Goal: Information Seeking & Learning: Learn about a topic

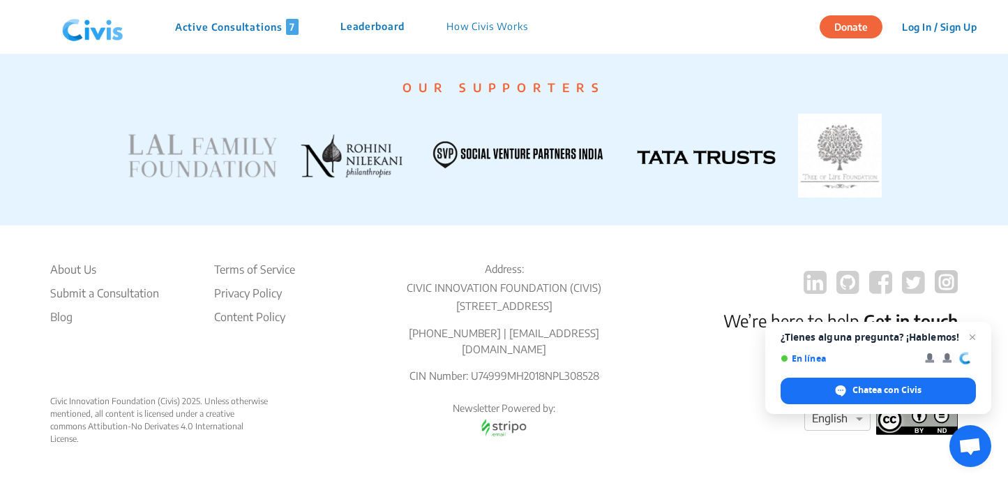
scroll to position [2781, 0]
click at [82, 267] on li "About Us" at bounding box center [104, 269] width 109 height 17
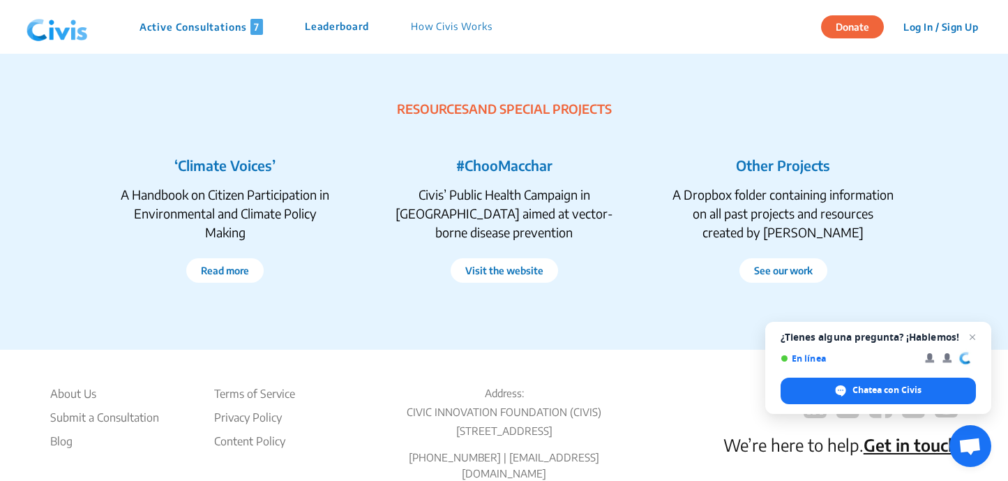
scroll to position [2753, 0]
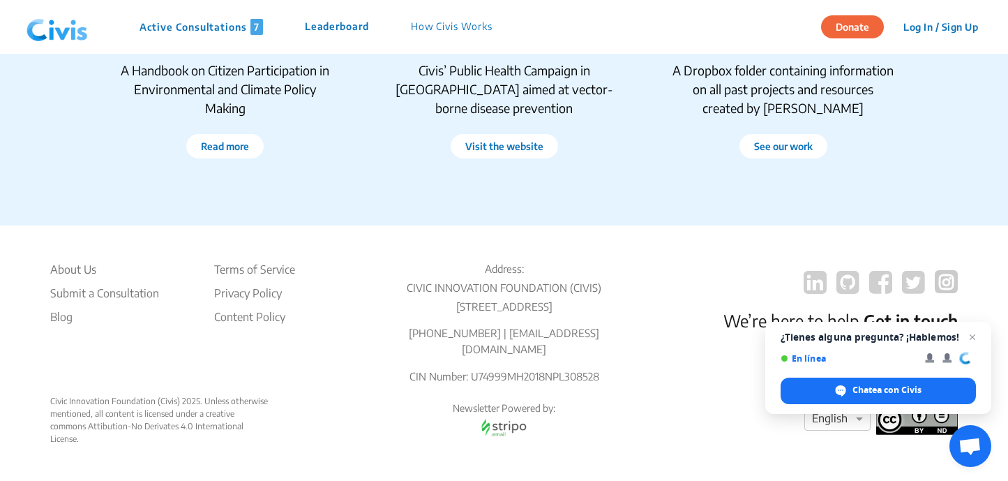
click at [501, 285] on p "CIVIC INNOVATION FOUNDATION (CIVIS)" at bounding box center [504, 288] width 245 height 16
drag, startPoint x: 608, startPoint y: 290, endPoint x: 385, endPoint y: 298, distance: 222.7
click at [385, 298] on div "Address: CIVIC INNOVATION FOUNDATION ([STREET_ADDRESS] [PHONE_NUMBER] | [EMAIL_…" at bounding box center [504, 328] width 245 height 134
click at [487, 373] on p "CIN Number: U74999MH2018NPL308528" at bounding box center [504, 376] width 245 height 16
click at [498, 295] on div "Address: CIVIC INNOVATION FOUNDATION ([STREET_ADDRESS] [PHONE_NUMBER] | [EMAIL_…" at bounding box center [504, 328] width 245 height 134
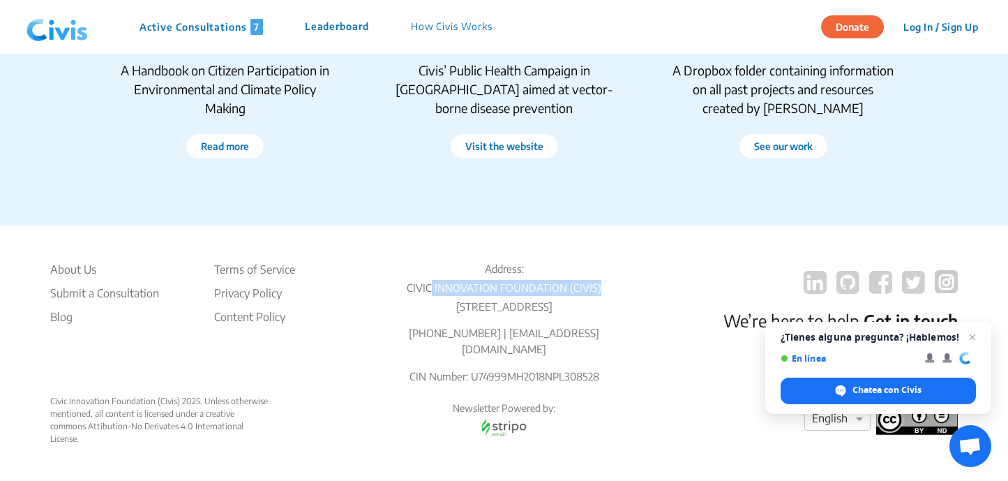
drag, startPoint x: 605, startPoint y: 288, endPoint x: 431, endPoint y: 285, distance: 174.5
click at [431, 285] on p "CIVIC INNOVATION FOUNDATION (CIVIS)" at bounding box center [504, 288] width 245 height 16
click at [403, 286] on p "CIVIC INNOVATION FOUNDATION (CIVIS)" at bounding box center [504, 288] width 245 height 16
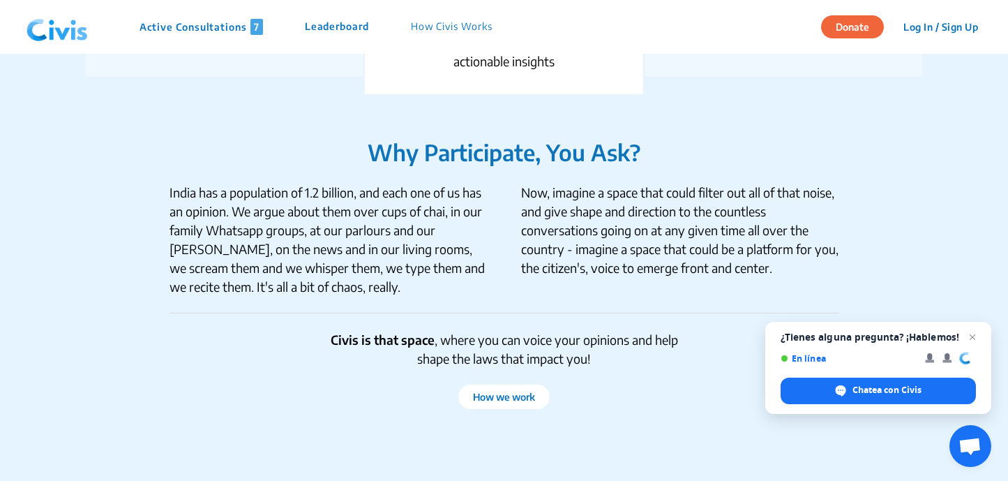
scroll to position [1207, 0]
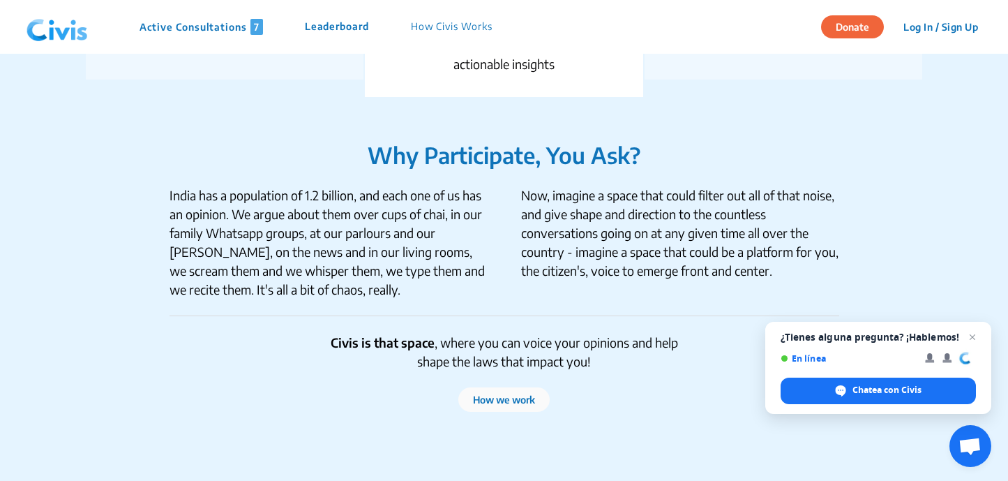
click at [498, 401] on button "How we work" at bounding box center [503, 399] width 91 height 24
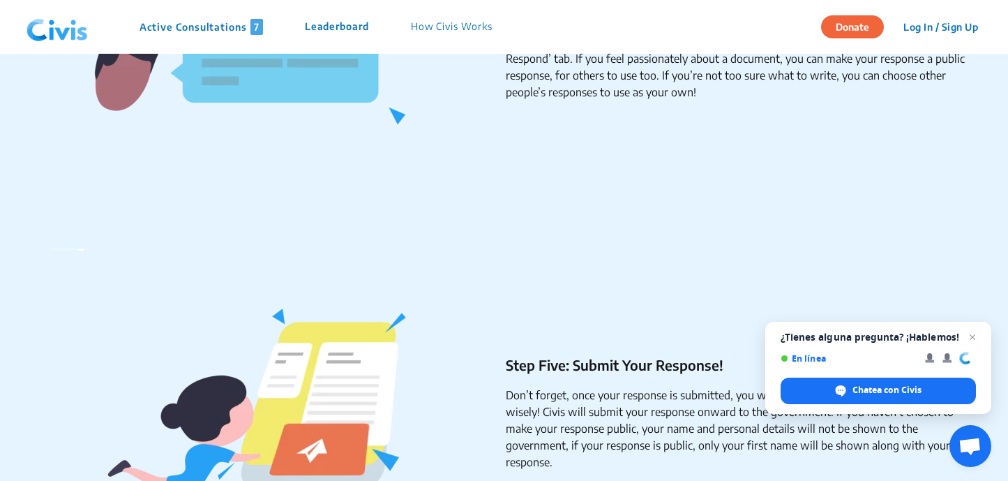
scroll to position [849, 0]
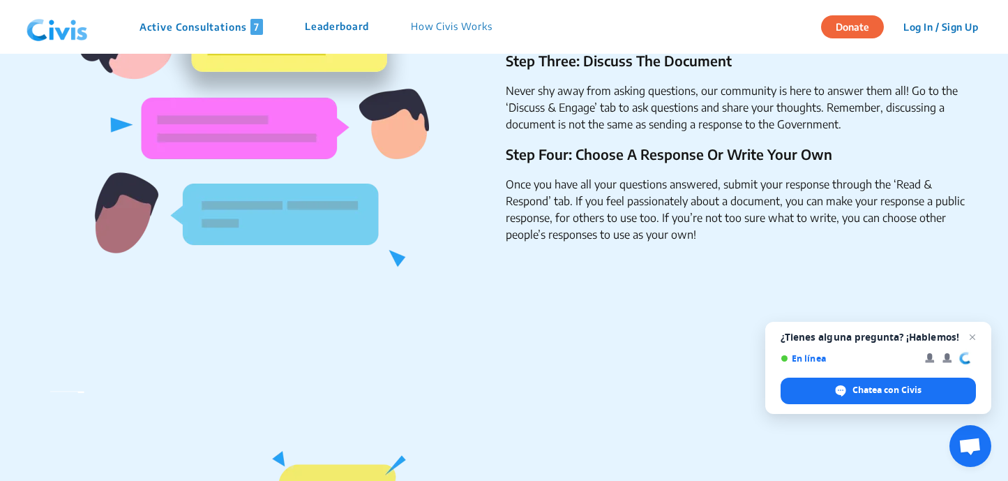
click at [469, 22] on p "How Civis Works" at bounding box center [452, 27] width 82 height 16
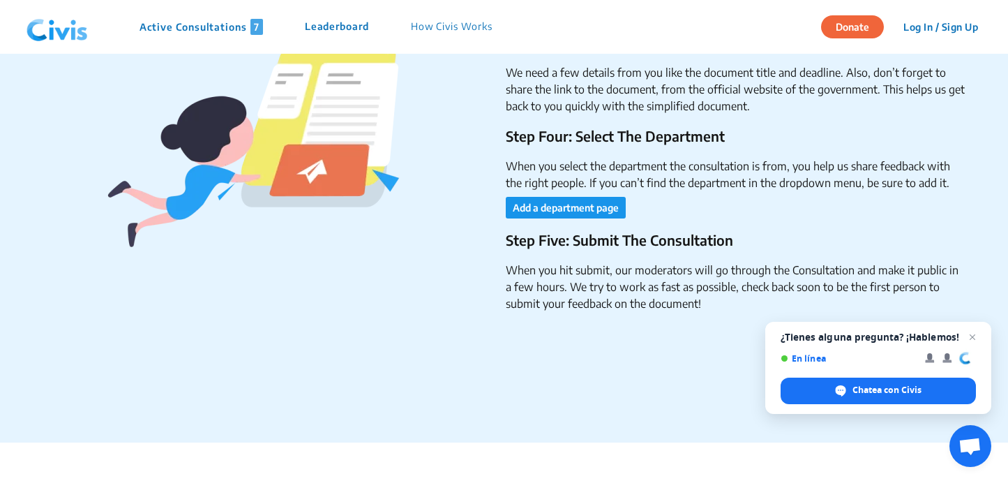
scroll to position [2428, 0]
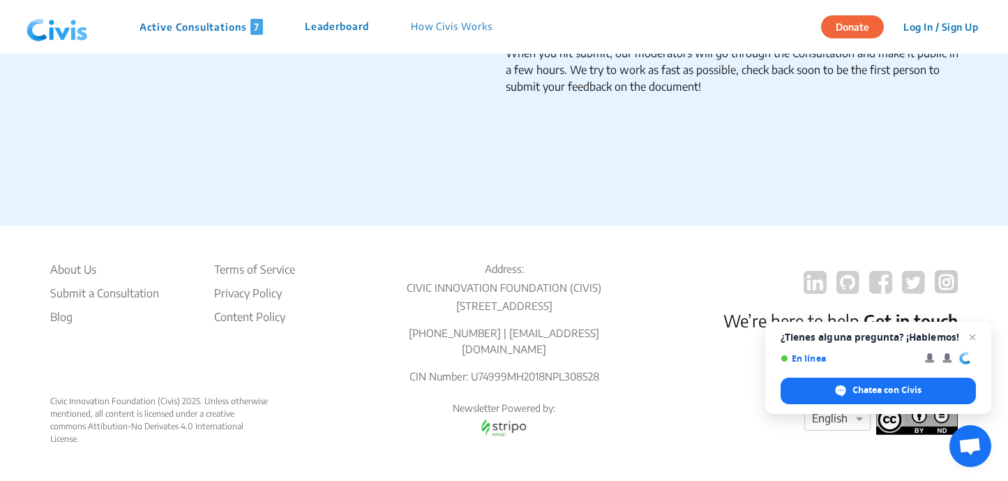
click at [338, 25] on p "Leaderboard" at bounding box center [337, 27] width 64 height 16
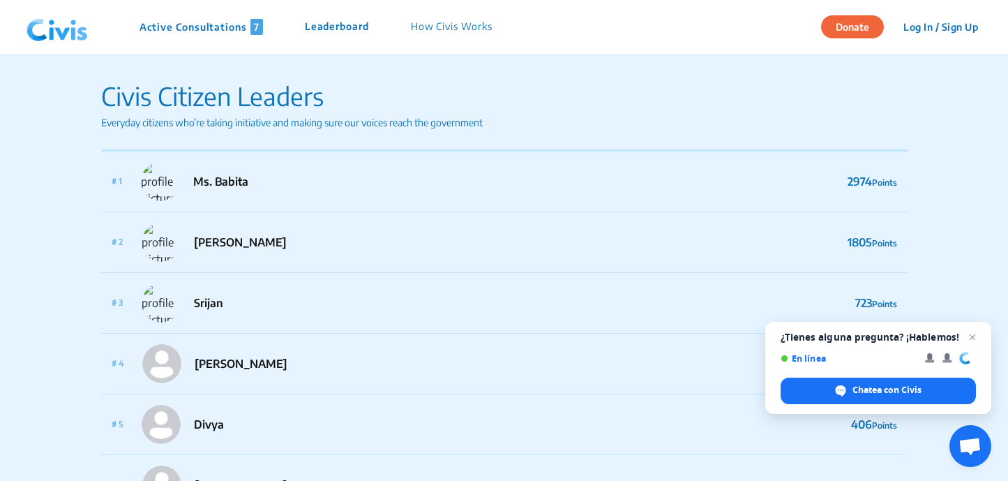
click at [198, 23] on p "Active Consultations 7" at bounding box center [202, 27] width 124 height 16
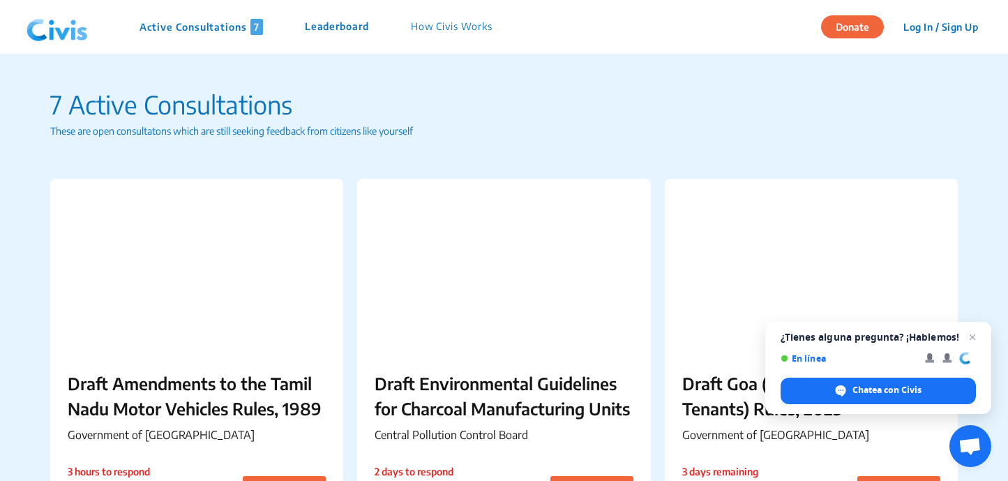
click at [64, 36] on img at bounding box center [57, 27] width 73 height 42
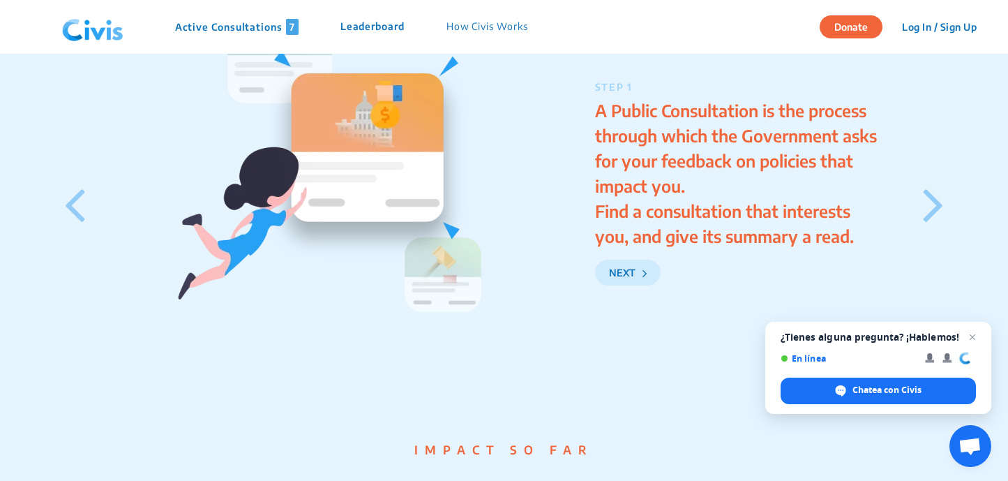
scroll to position [1978, 0]
click at [934, 219] on icon at bounding box center [933, 203] width 21 height 59
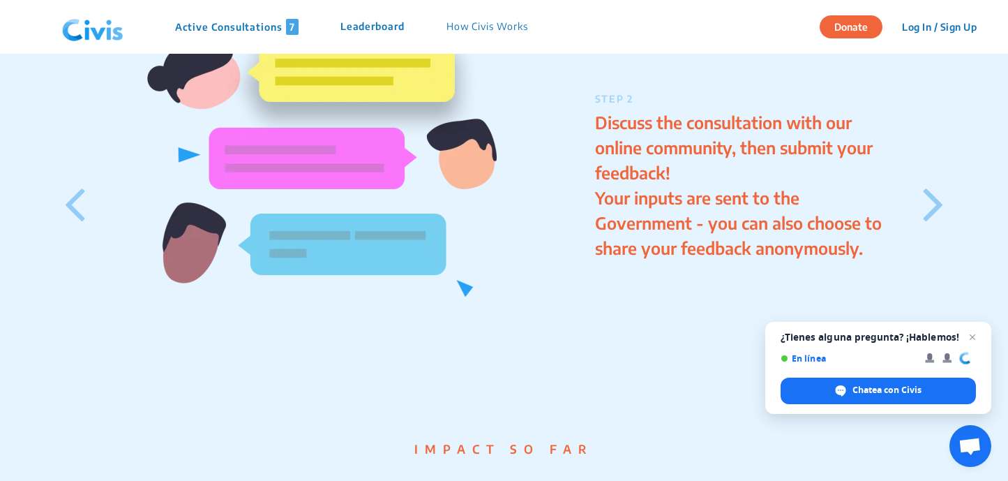
click at [934, 219] on icon at bounding box center [933, 203] width 21 height 59
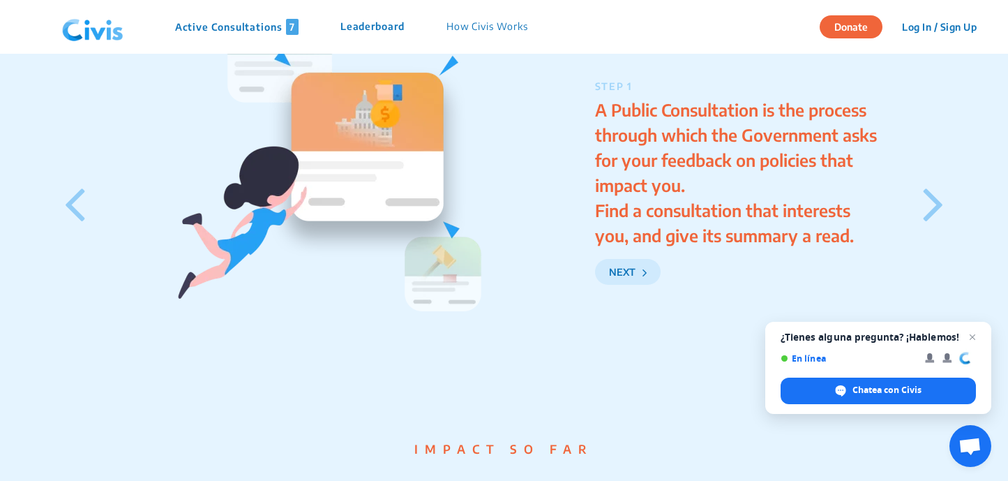
click at [934, 219] on icon at bounding box center [933, 203] width 21 height 59
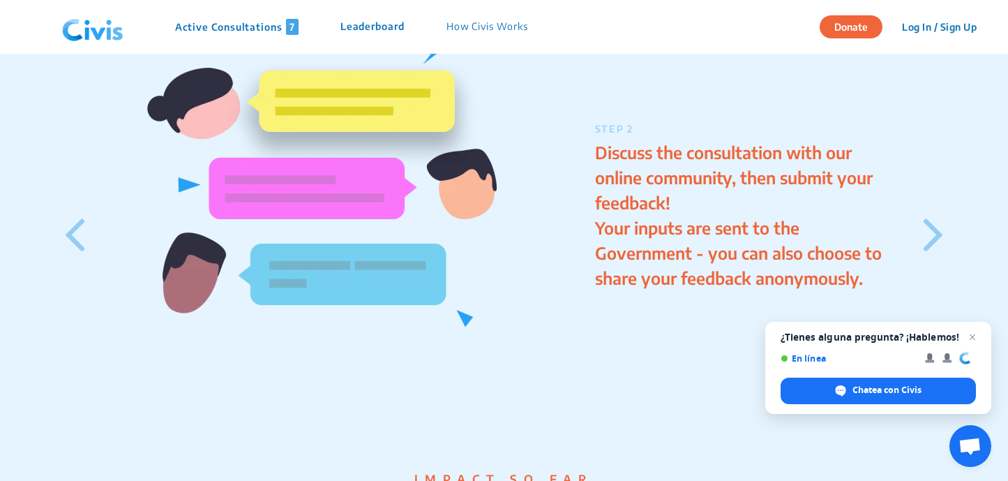
scroll to position [2008, 0]
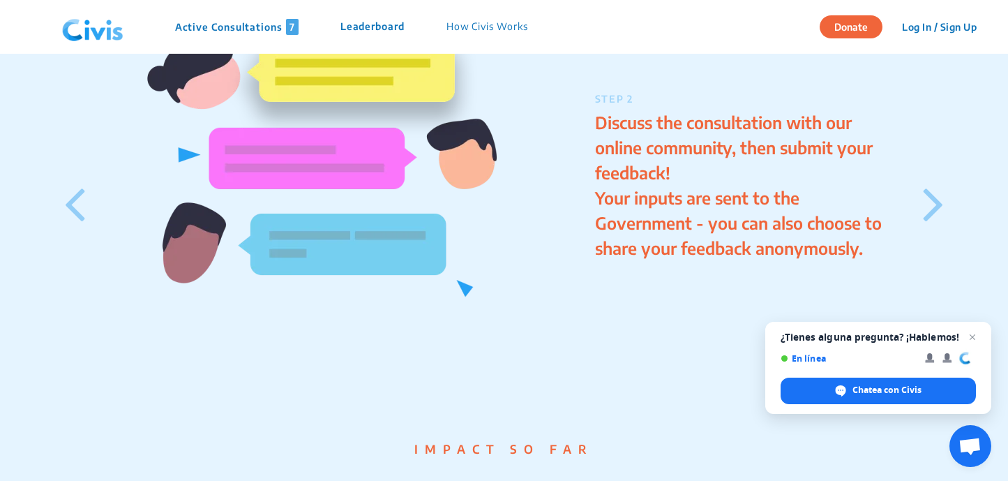
click at [934, 219] on icon at bounding box center [933, 203] width 21 height 59
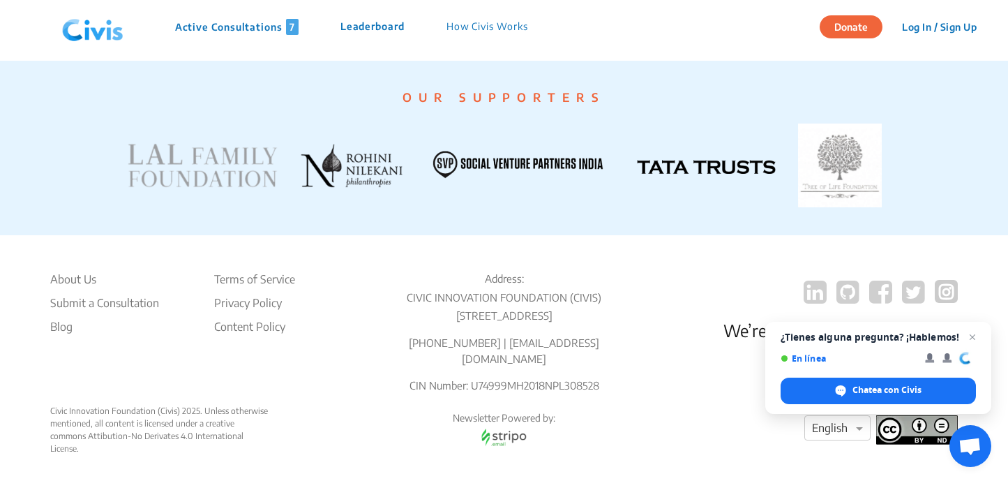
scroll to position [2781, 0]
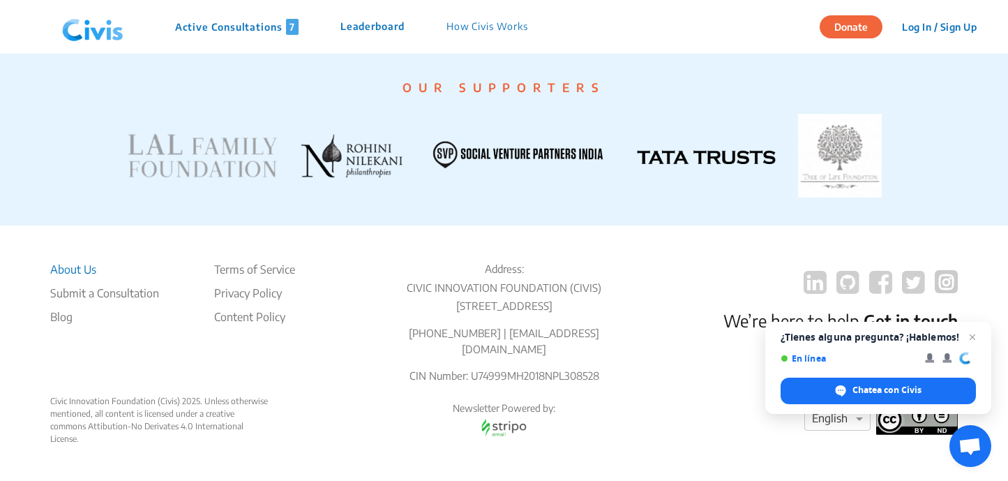
click at [72, 266] on li "About Us" at bounding box center [104, 269] width 109 height 17
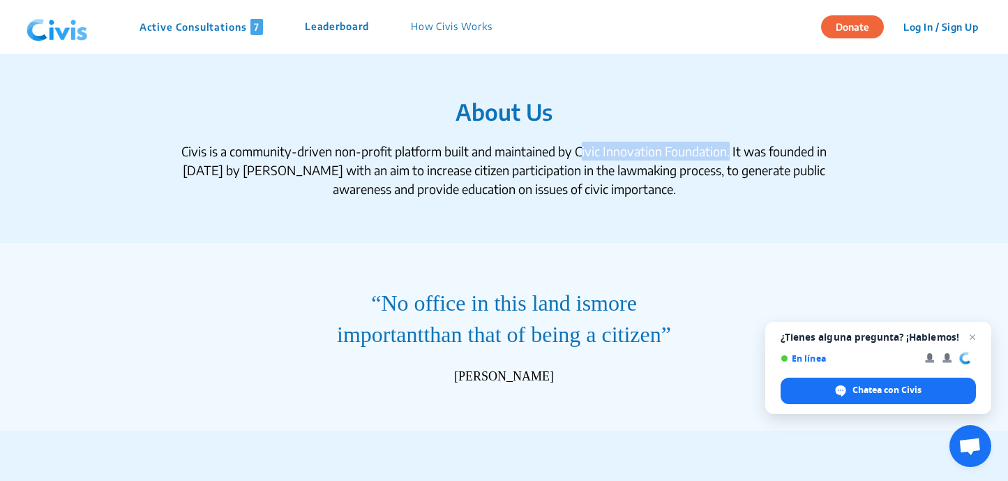
drag, startPoint x: 728, startPoint y: 151, endPoint x: 576, endPoint y: 151, distance: 151.4
click at [576, 151] on div "Civis is a community-driven non-profit platform built and maintained by Civic I…" at bounding box center [505, 170] width 670 height 57
copy div "Civic Innovation Foundation"
